Goal: Navigation & Orientation: Find specific page/section

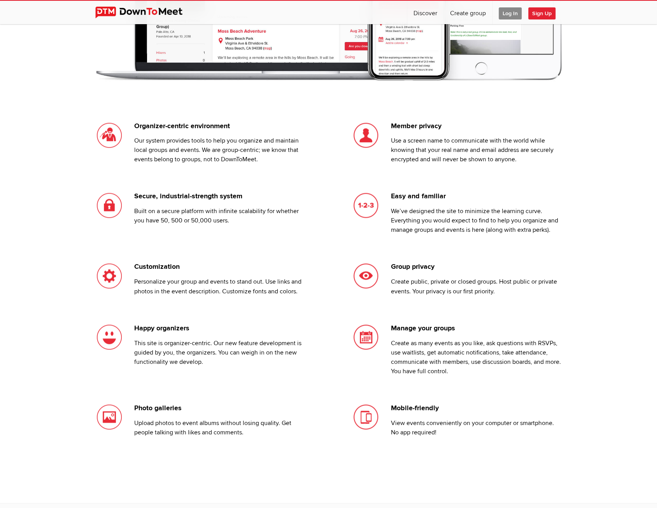
scroll to position [934, 0]
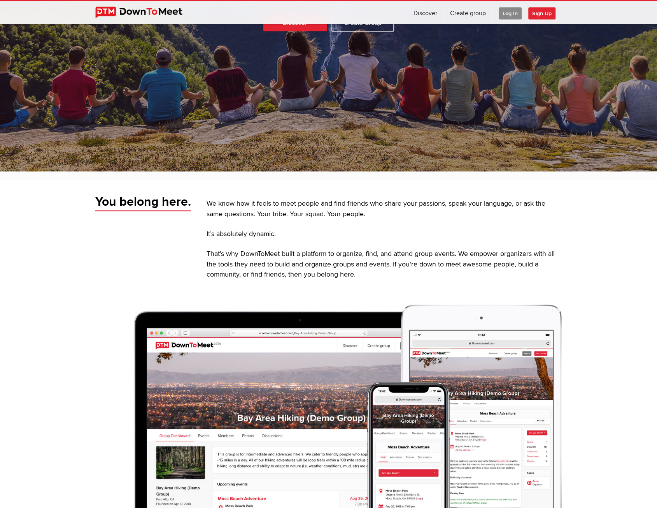
scroll to position [78, 0]
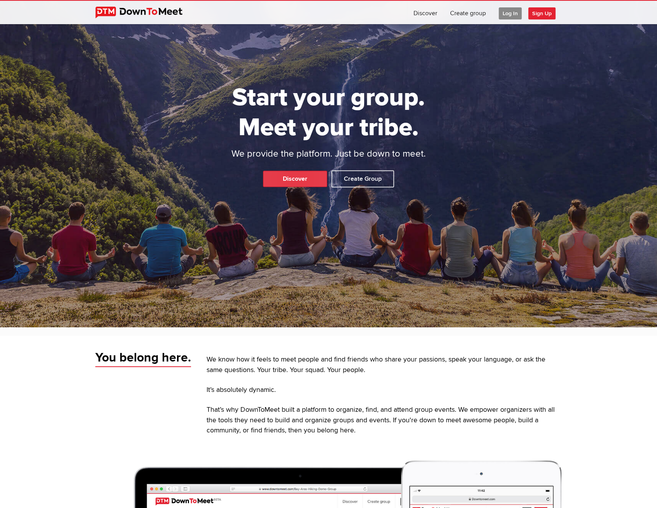
click at [293, 180] on link "Discover" at bounding box center [295, 178] width 64 height 16
select select "null"
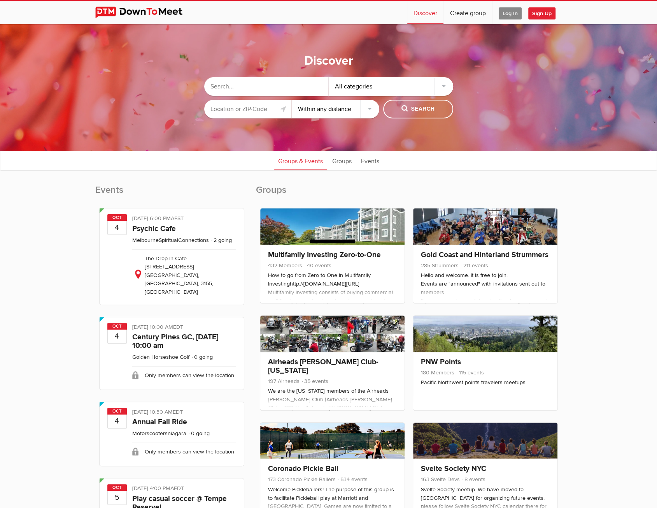
click at [322, 110] on select "Within 10 miles Within 25 miles Within 50 miles Within 100 miles Within any dis…" at bounding box center [336, 109] width 88 height 19
click at [259, 110] on input "text" at bounding box center [248, 109] width 88 height 19
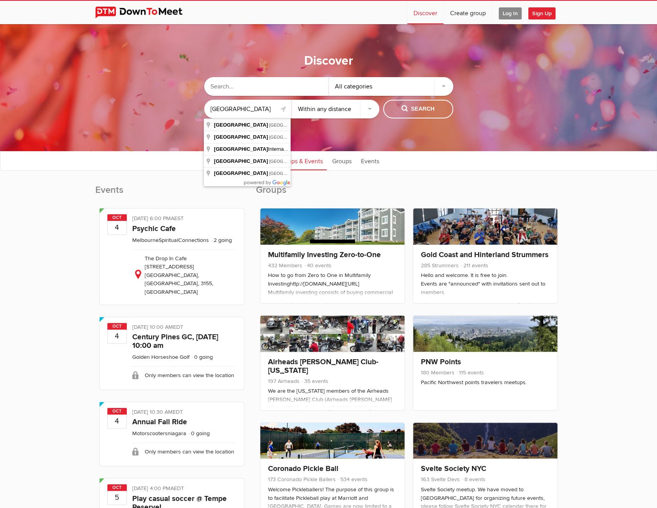
type input "[GEOGRAPHIC_DATA], [GEOGRAPHIC_DATA]"
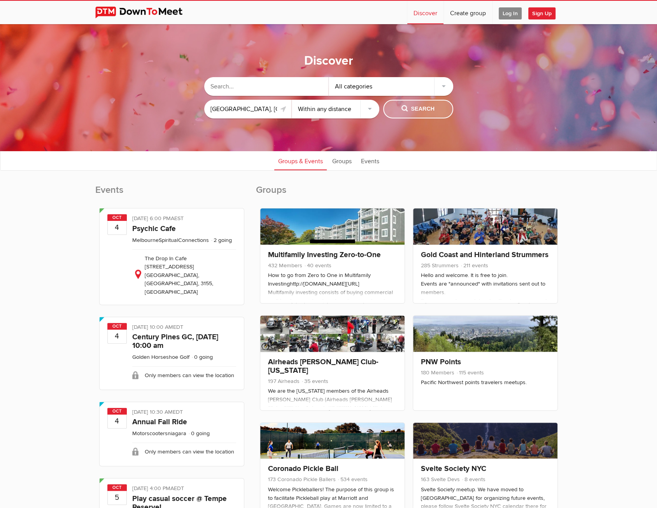
click at [420, 111] on span "Search" at bounding box center [418, 109] width 33 height 9
click at [424, 108] on span "Search" at bounding box center [418, 109] width 33 height 9
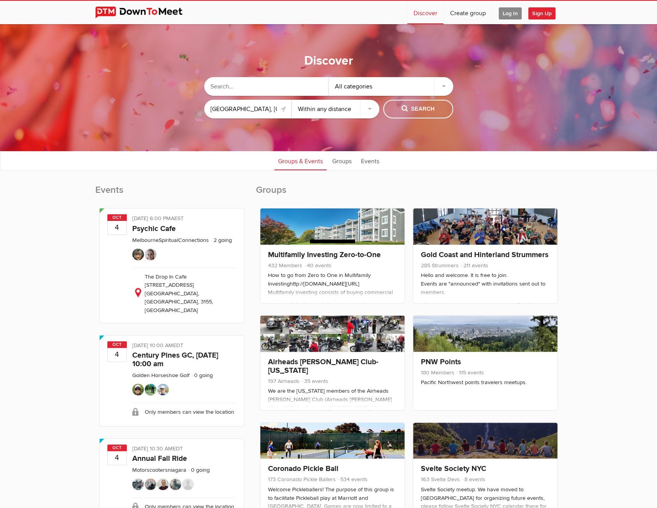
click at [417, 112] on span "Search" at bounding box center [418, 109] width 33 height 9
click at [385, 89] on div "All categories" at bounding box center [391, 86] width 125 height 19
